Goal: Transaction & Acquisition: Book appointment/travel/reservation

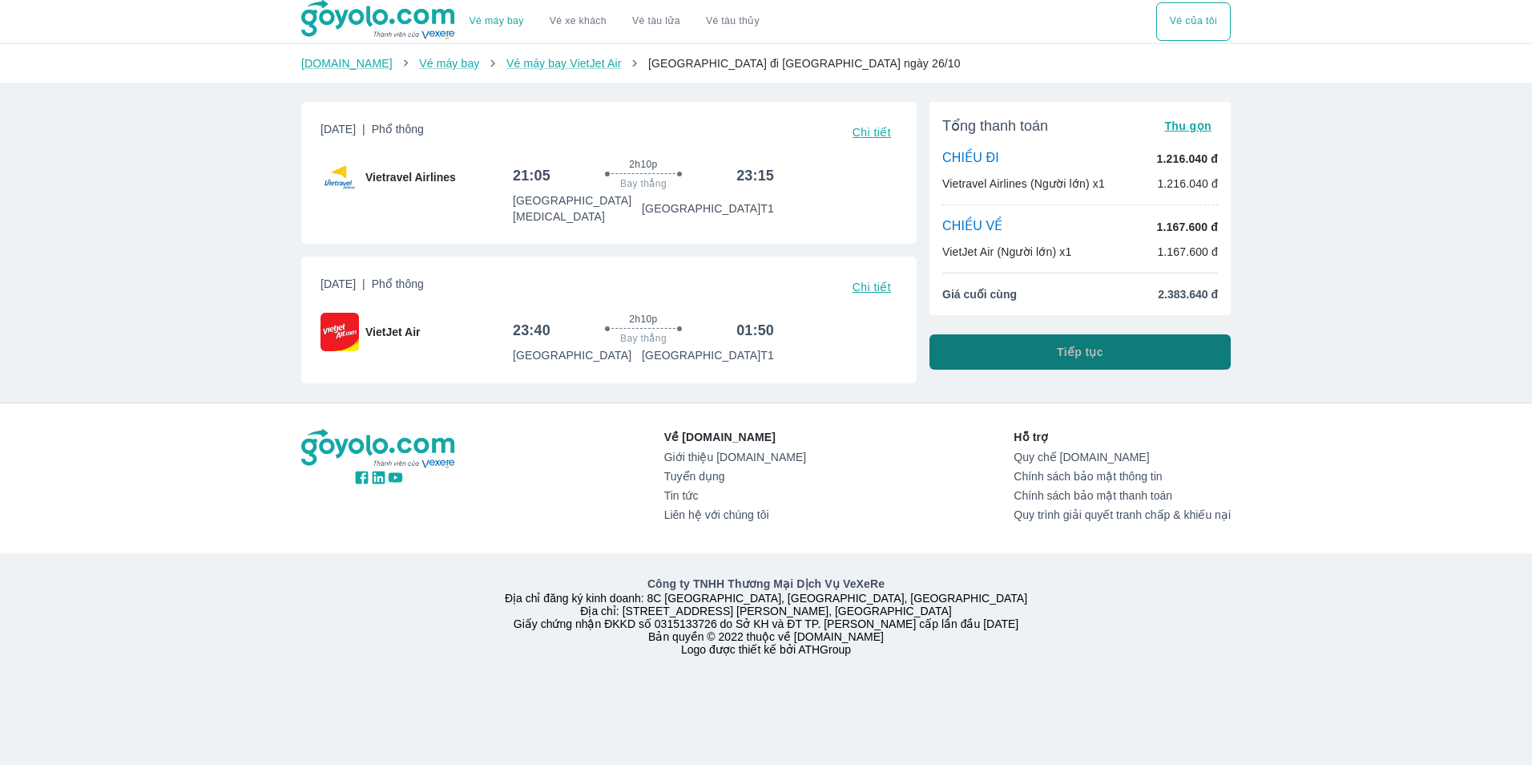
click at [1053, 350] on button "Tiếp tục" at bounding box center [1080, 351] width 301 height 35
click at [875, 132] on span "Chi tiết" at bounding box center [872, 132] width 38 height 13
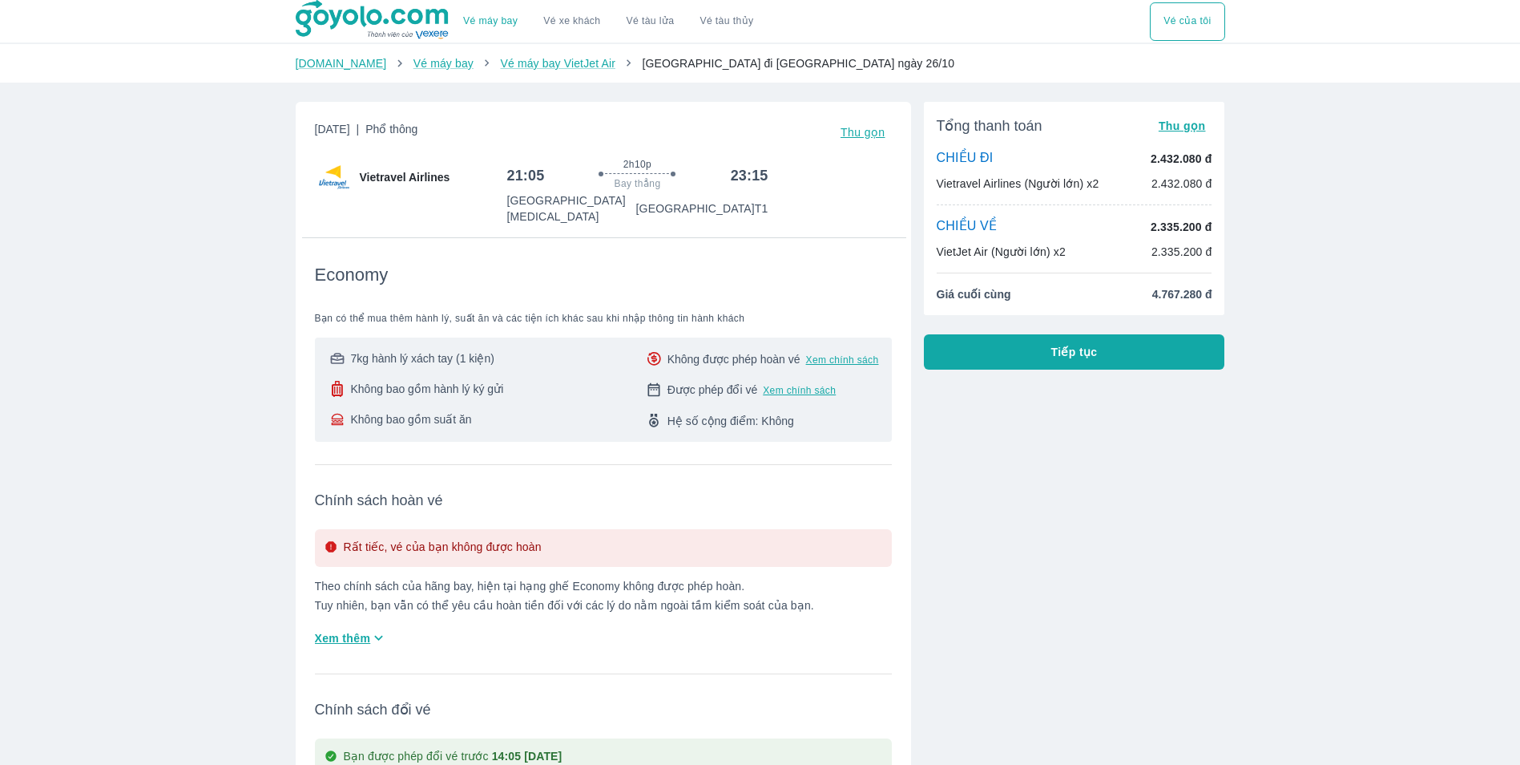
click at [877, 131] on span "Thu gọn" at bounding box center [863, 132] width 45 height 13
